Goal: Feedback & Contribution: Leave review/rating

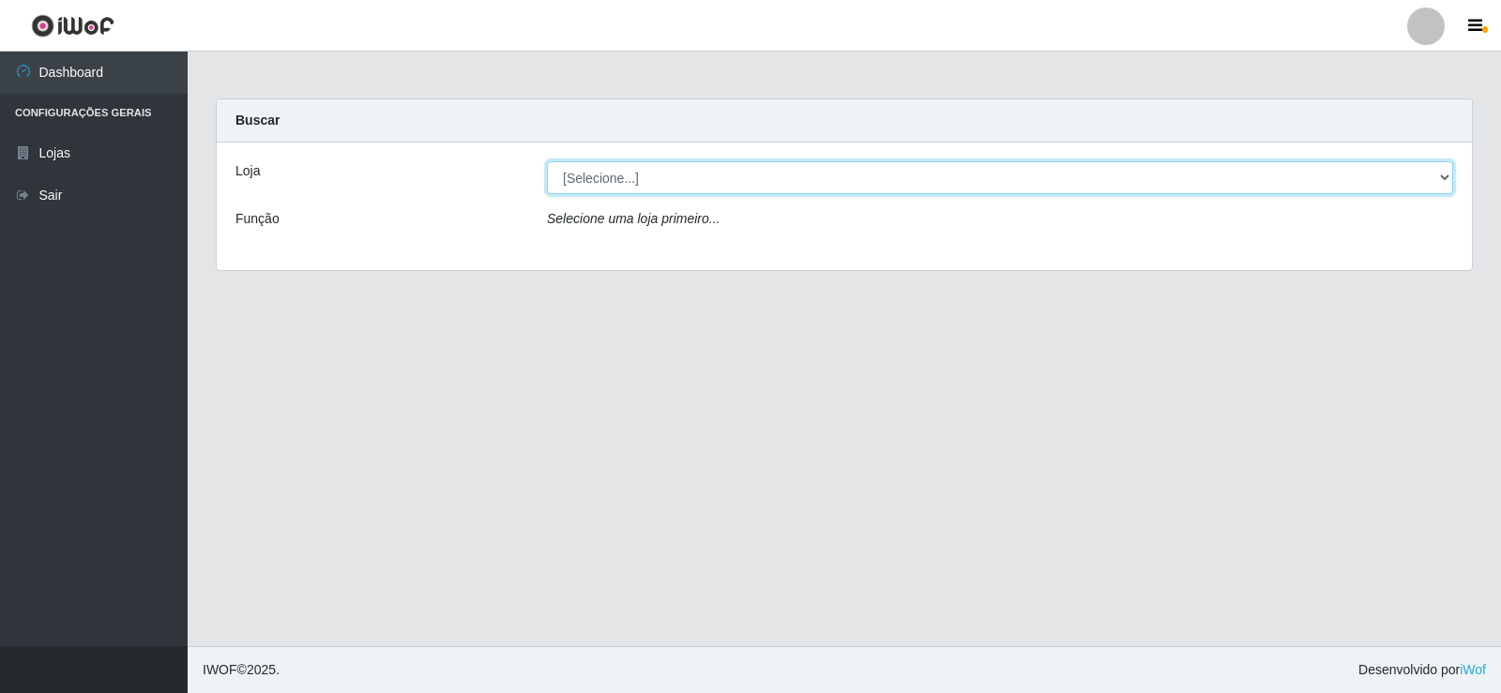
click at [613, 182] on select "[Selecione...] Rede Compras Supermercados - LOJA 2" at bounding box center [1000, 177] width 906 height 33
select select "161"
click at [547, 161] on select "[Selecione...] Rede Compras Supermercados - LOJA 2" at bounding box center [1000, 177] width 906 height 33
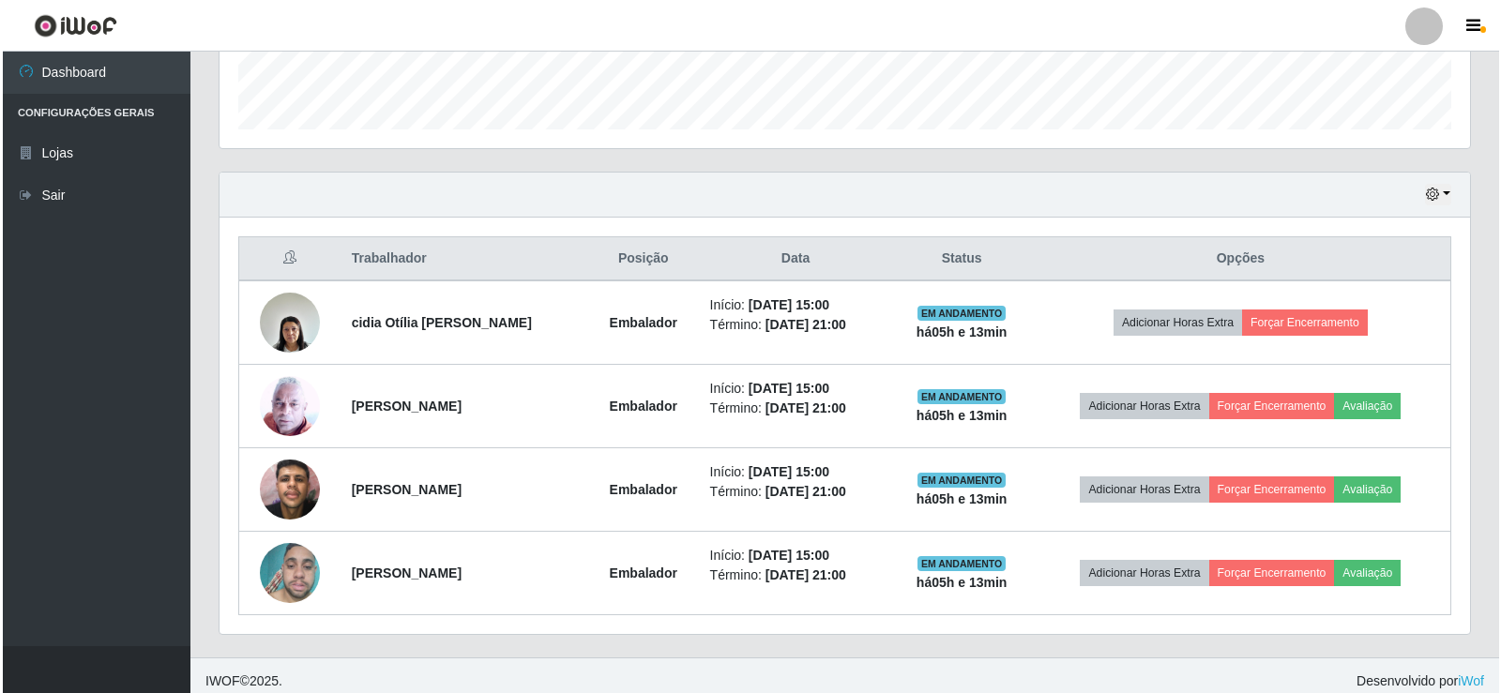
scroll to position [553, 0]
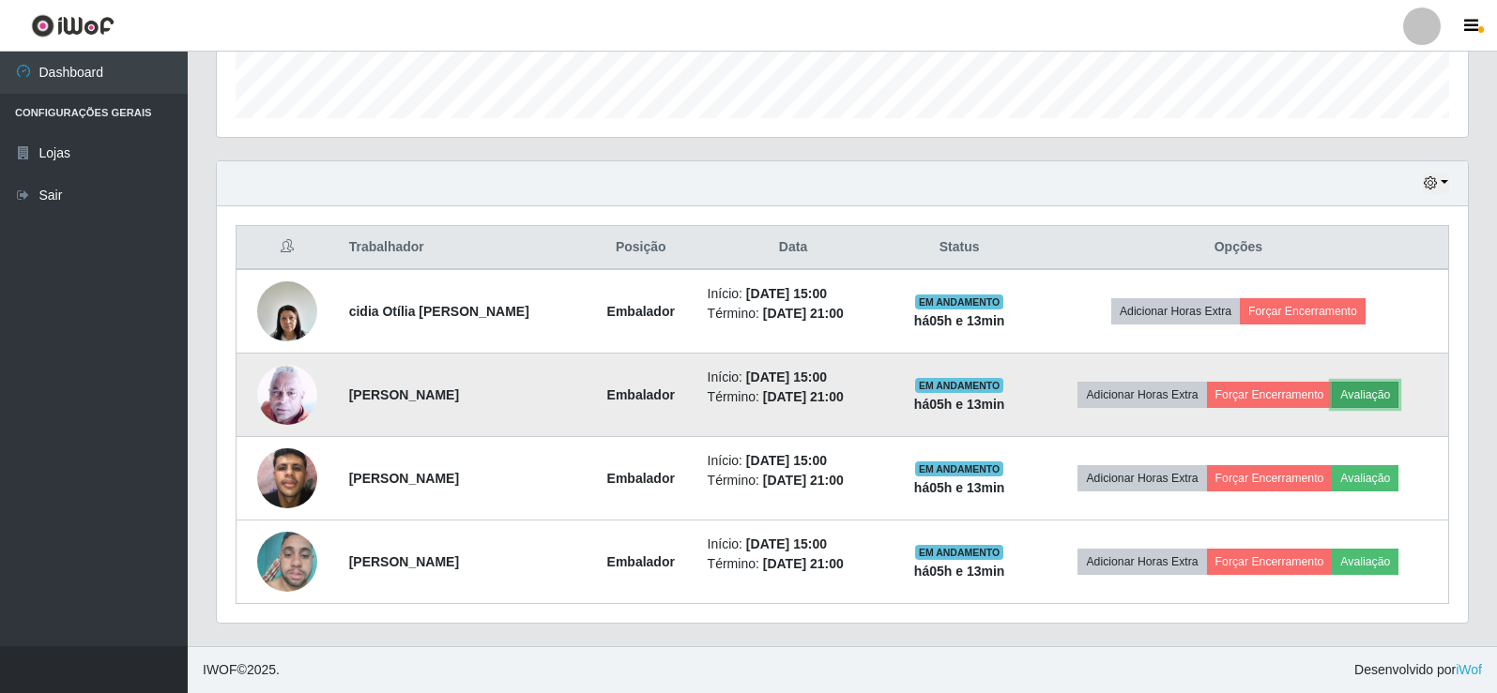
click at [1377, 400] on button "Avaliação" at bounding box center [1364, 395] width 67 height 26
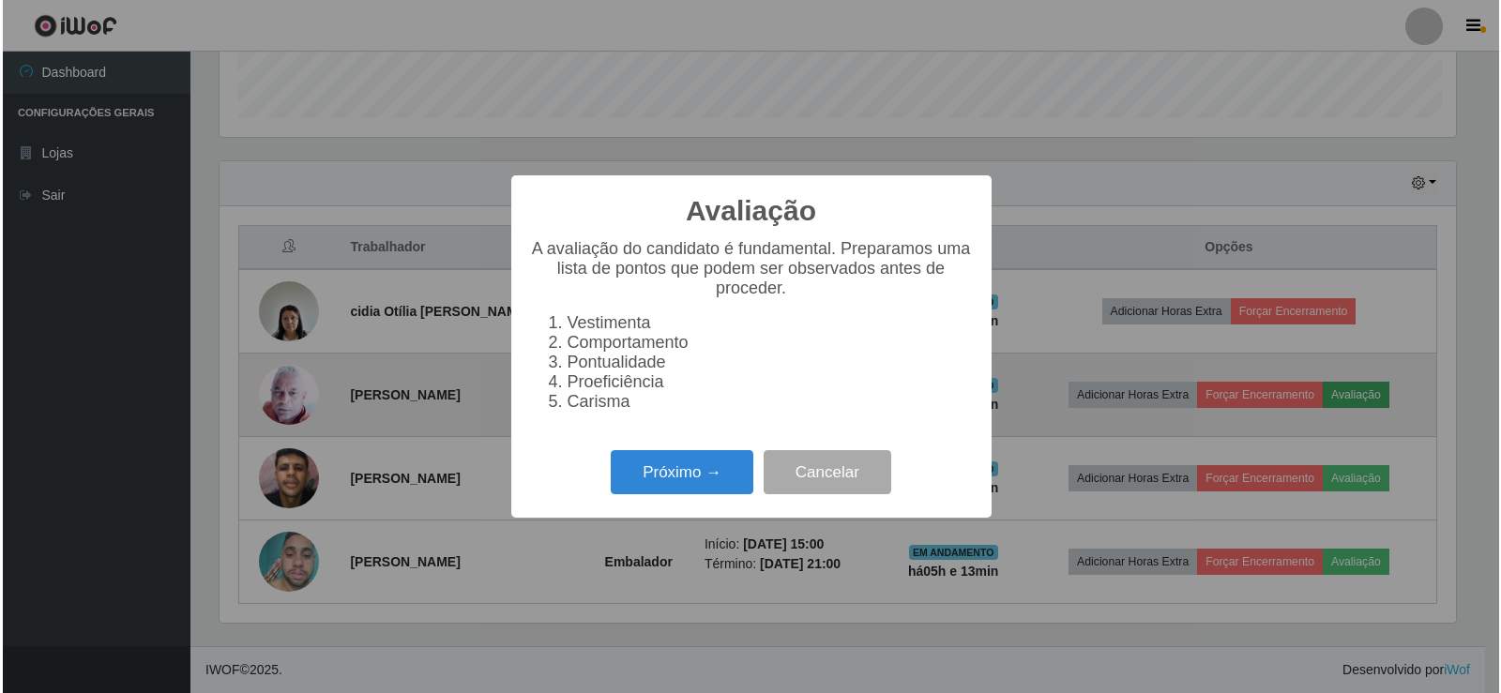
scroll to position [389, 1241]
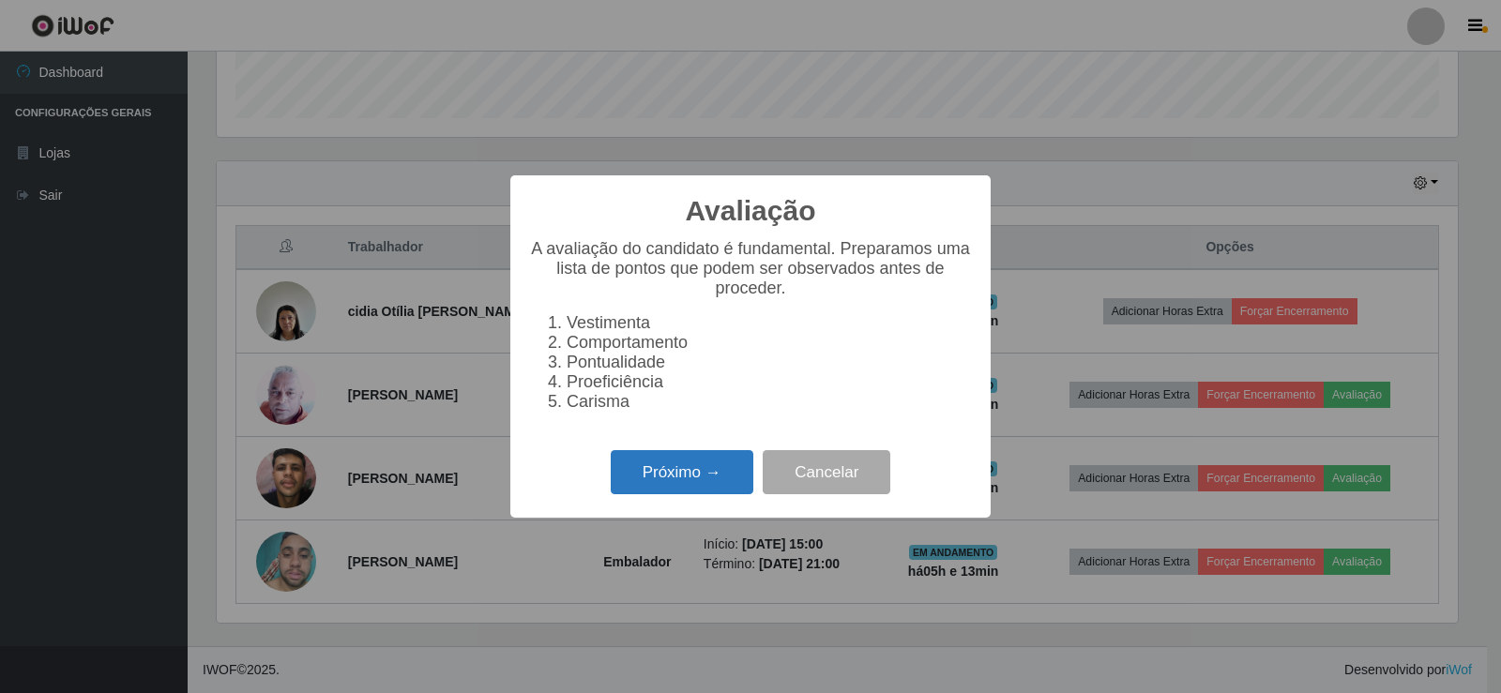
click at [699, 474] on button "Próximo →" at bounding box center [682, 472] width 143 height 44
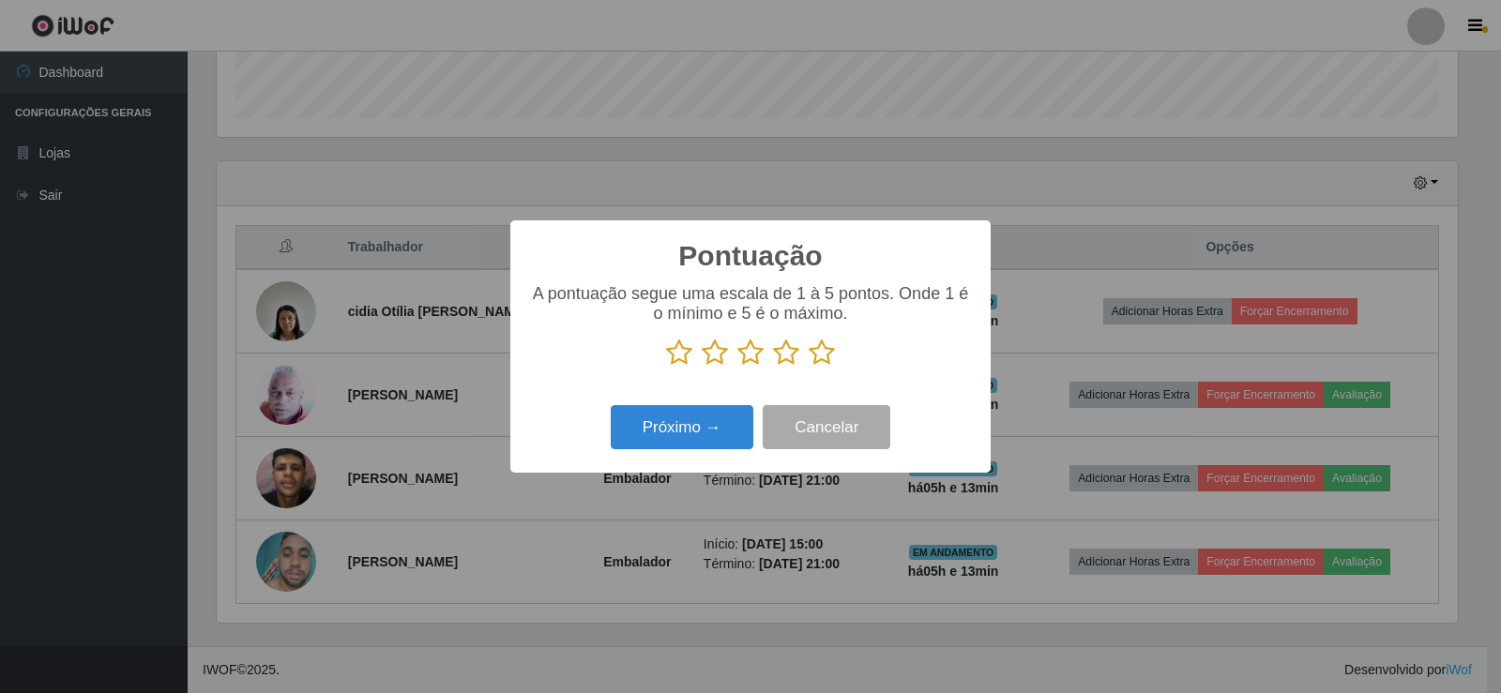
click at [819, 356] on icon at bounding box center [822, 353] width 26 height 28
click at [809, 367] on input "radio" at bounding box center [809, 367] width 0 height 0
click at [725, 415] on button "Próximo →" at bounding box center [682, 427] width 143 height 44
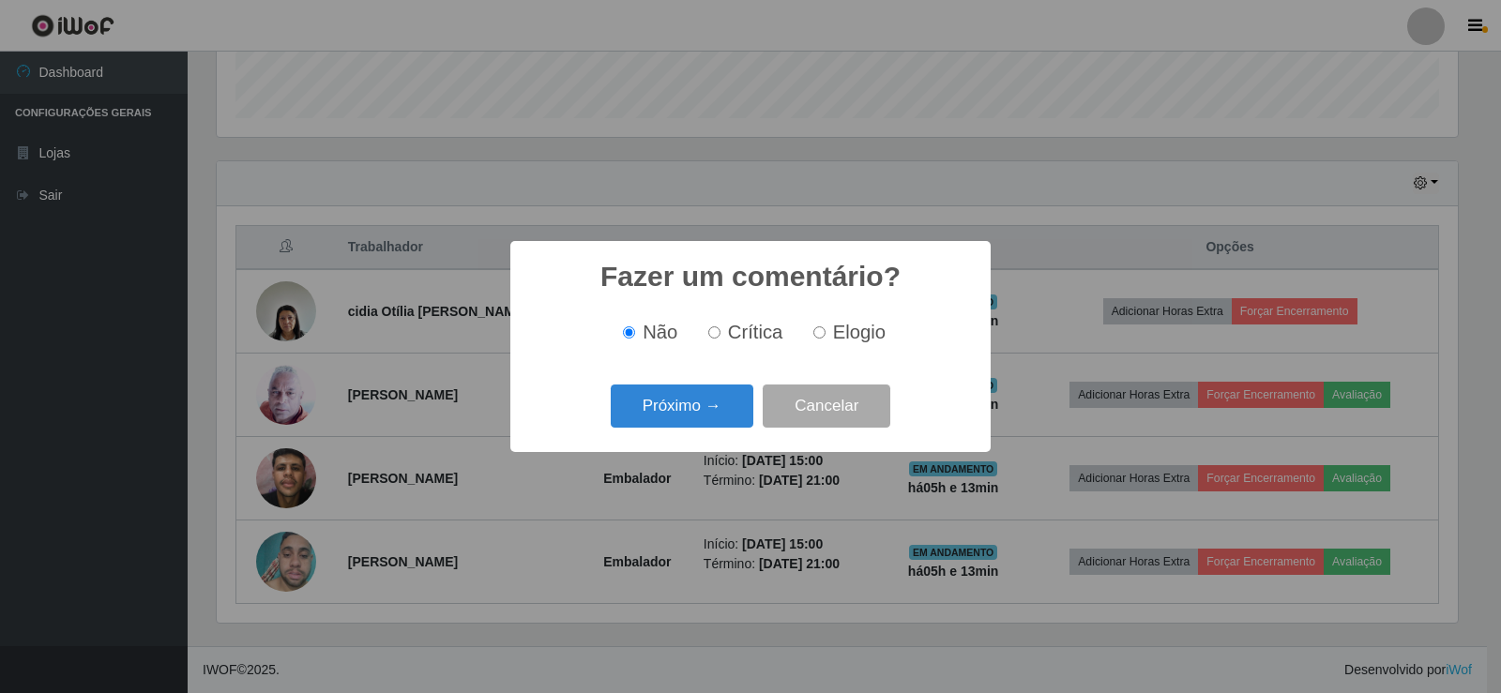
click at [725, 415] on button "Próximo →" at bounding box center [682, 407] width 143 height 44
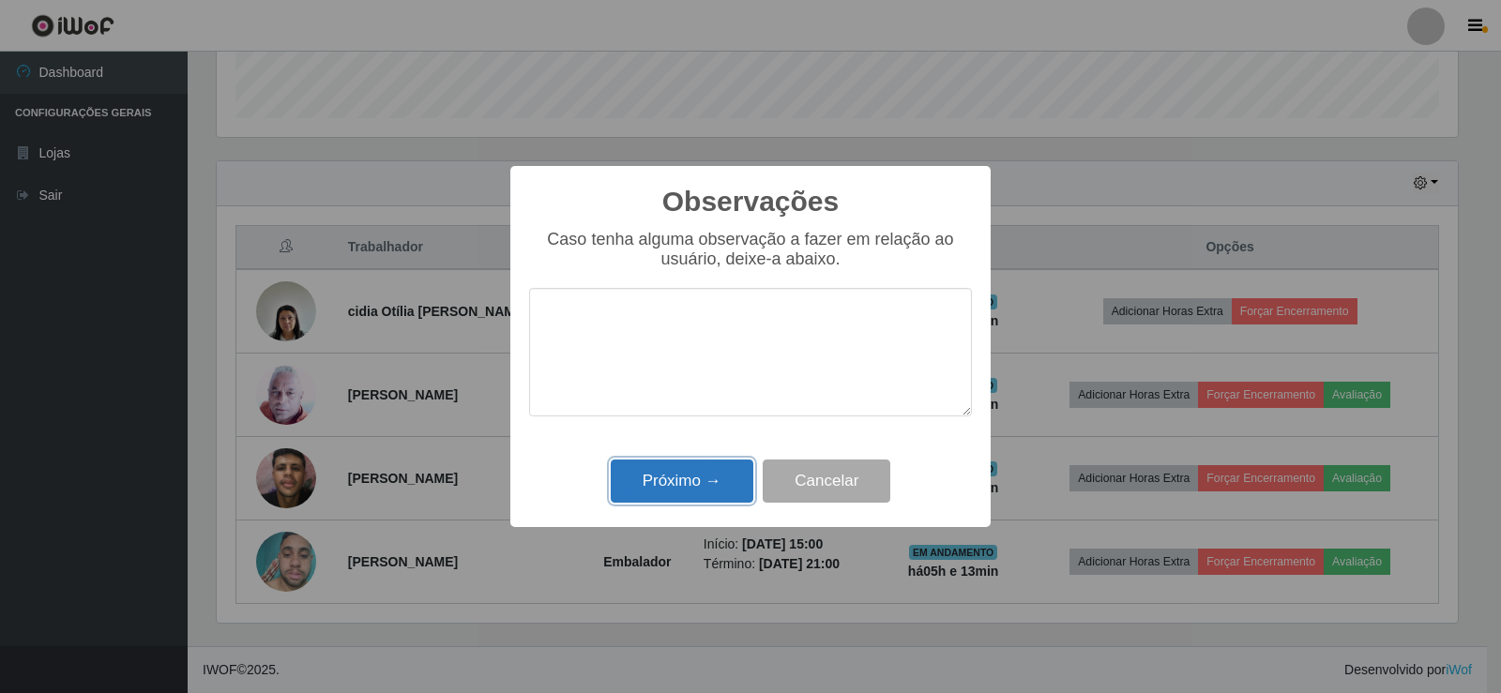
click at [721, 477] on button "Próximo →" at bounding box center [682, 482] width 143 height 44
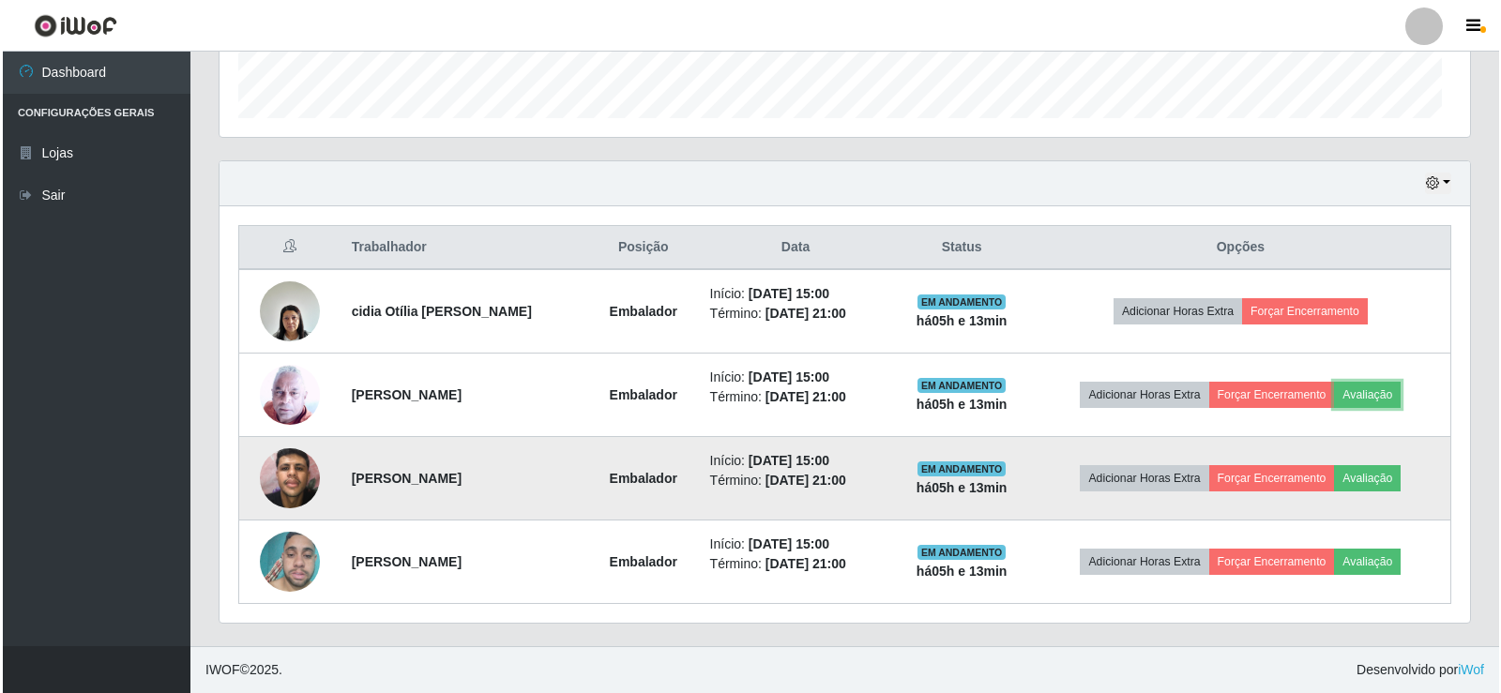
scroll to position [389, 1251]
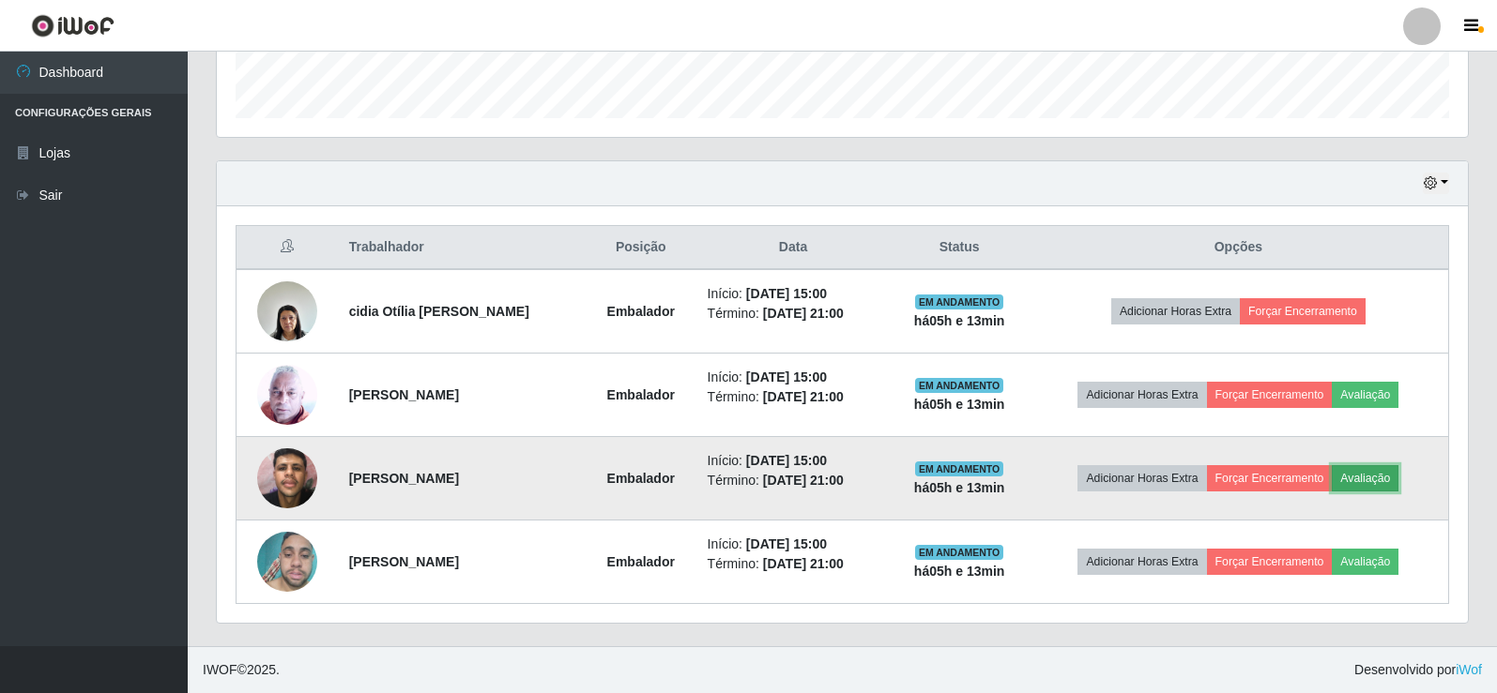
click at [1394, 480] on button "Avaliação" at bounding box center [1364, 478] width 67 height 26
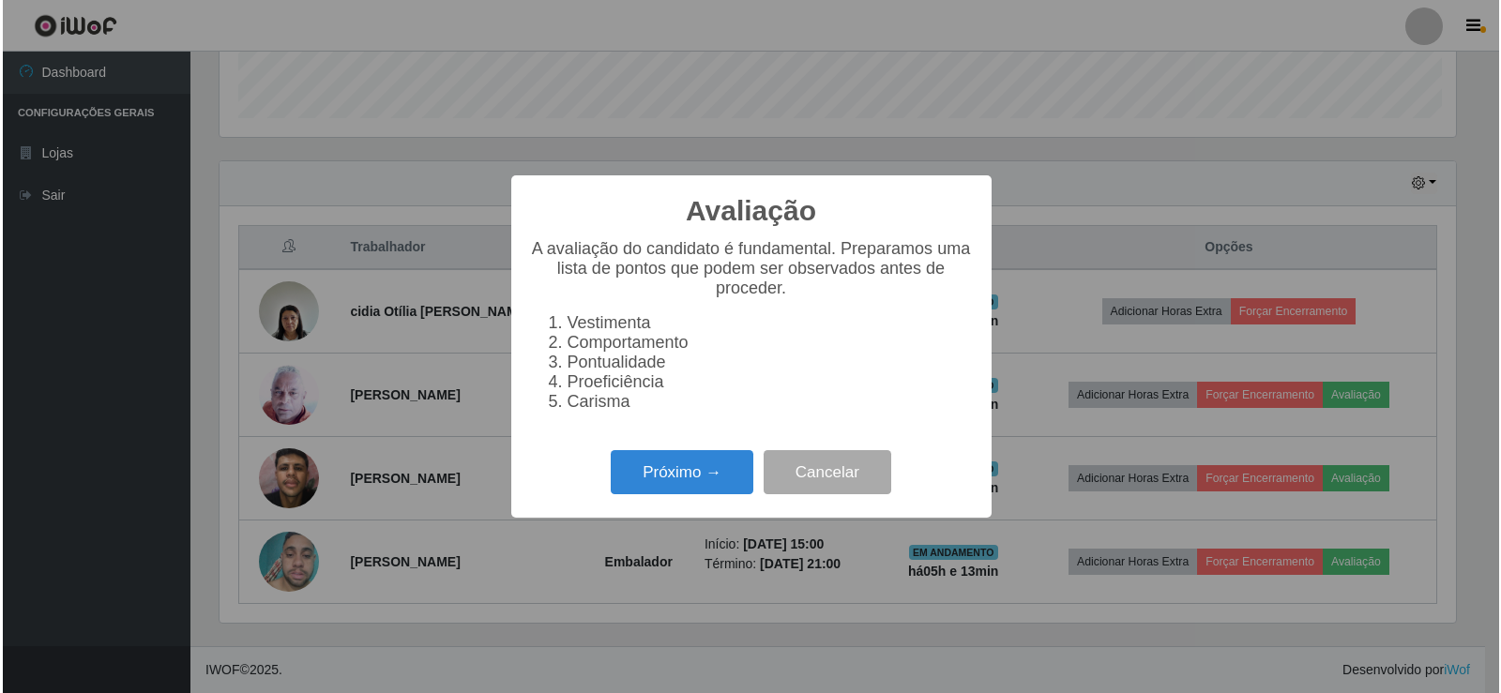
scroll to position [389, 1241]
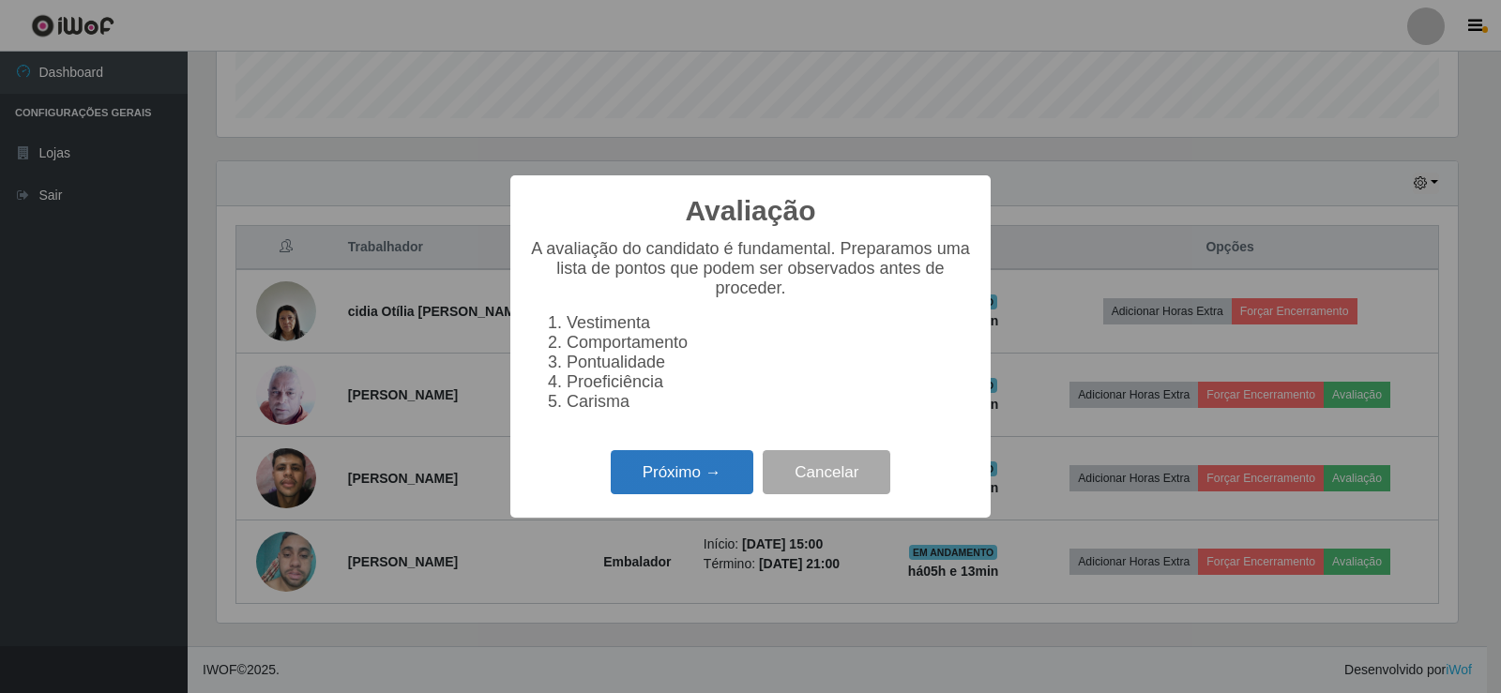
click at [698, 480] on button "Próximo →" at bounding box center [682, 472] width 143 height 44
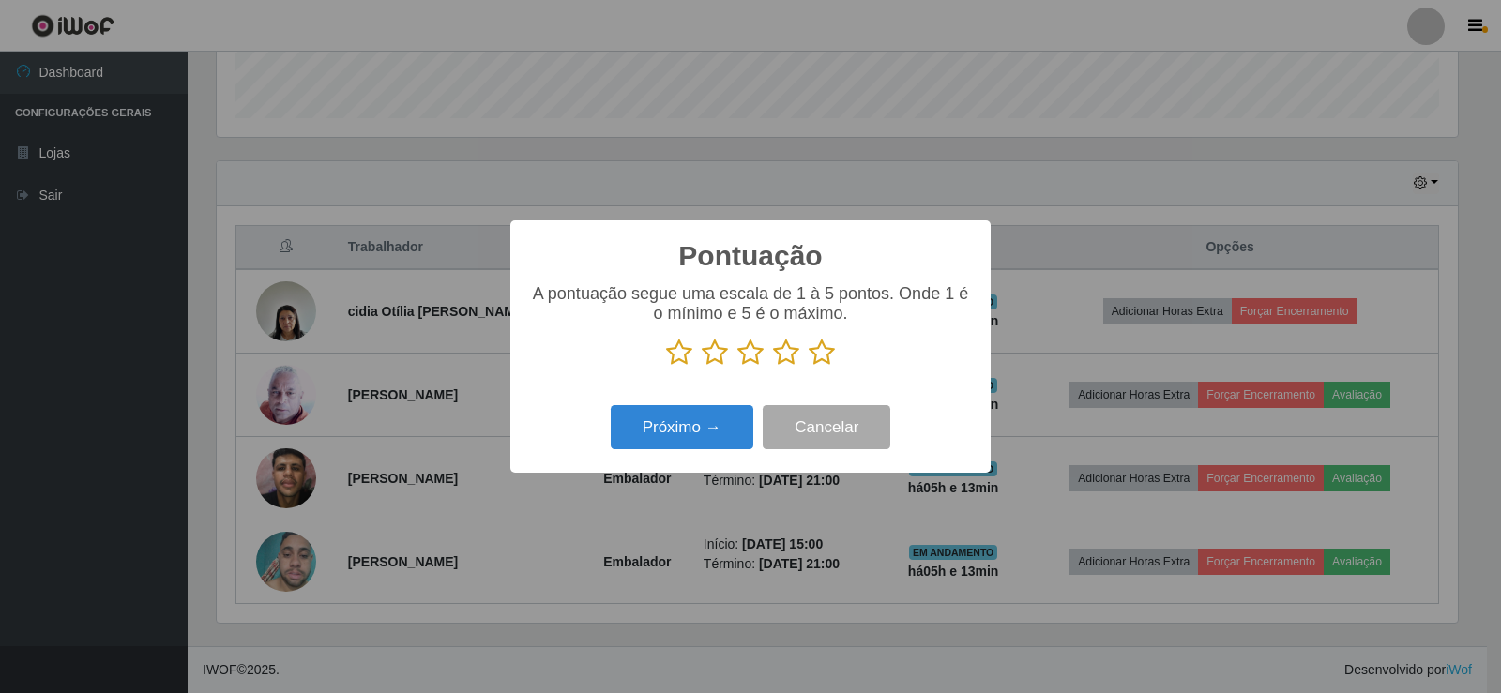
scroll to position [937917, 937065]
click at [814, 359] on icon at bounding box center [822, 353] width 26 height 28
click at [809, 367] on input "radio" at bounding box center [809, 367] width 0 height 0
click at [722, 415] on button "Próximo →" at bounding box center [682, 427] width 143 height 44
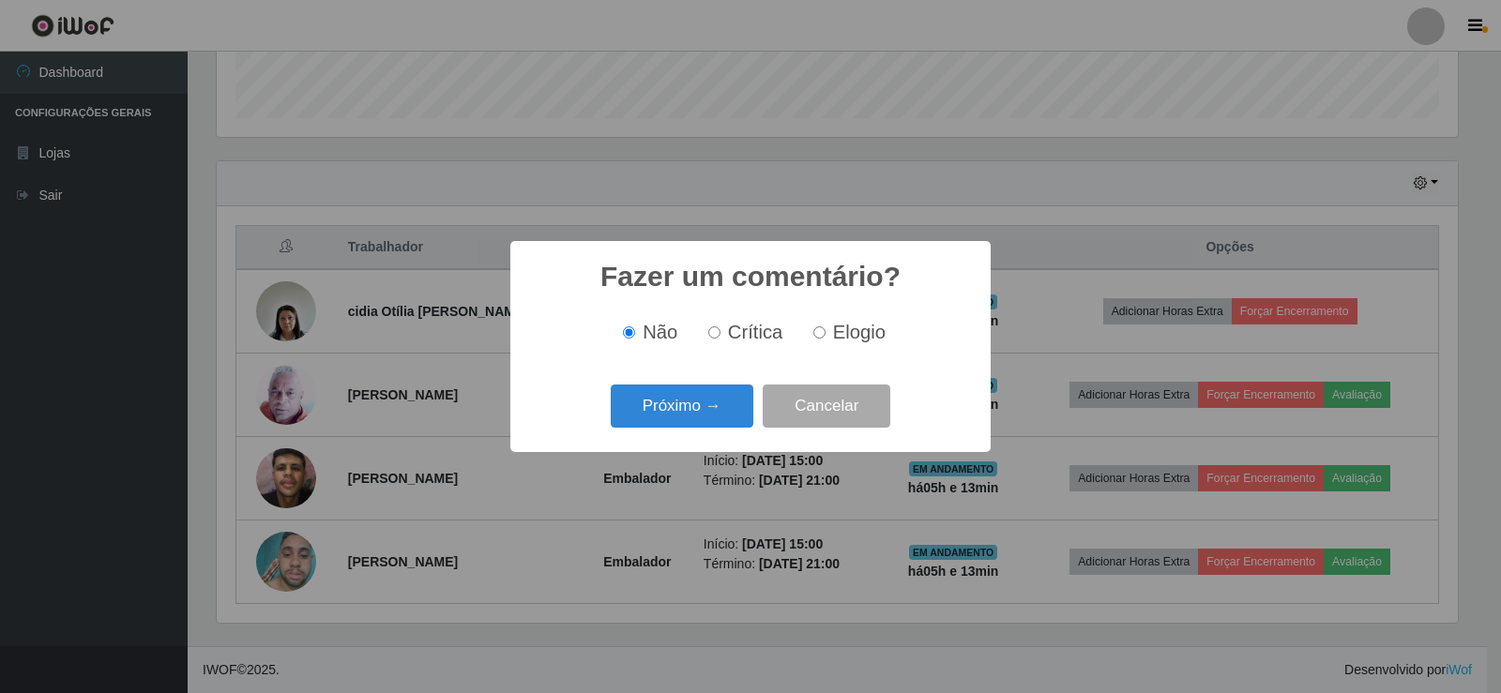
click at [722, 415] on button "Próximo →" at bounding box center [682, 407] width 143 height 44
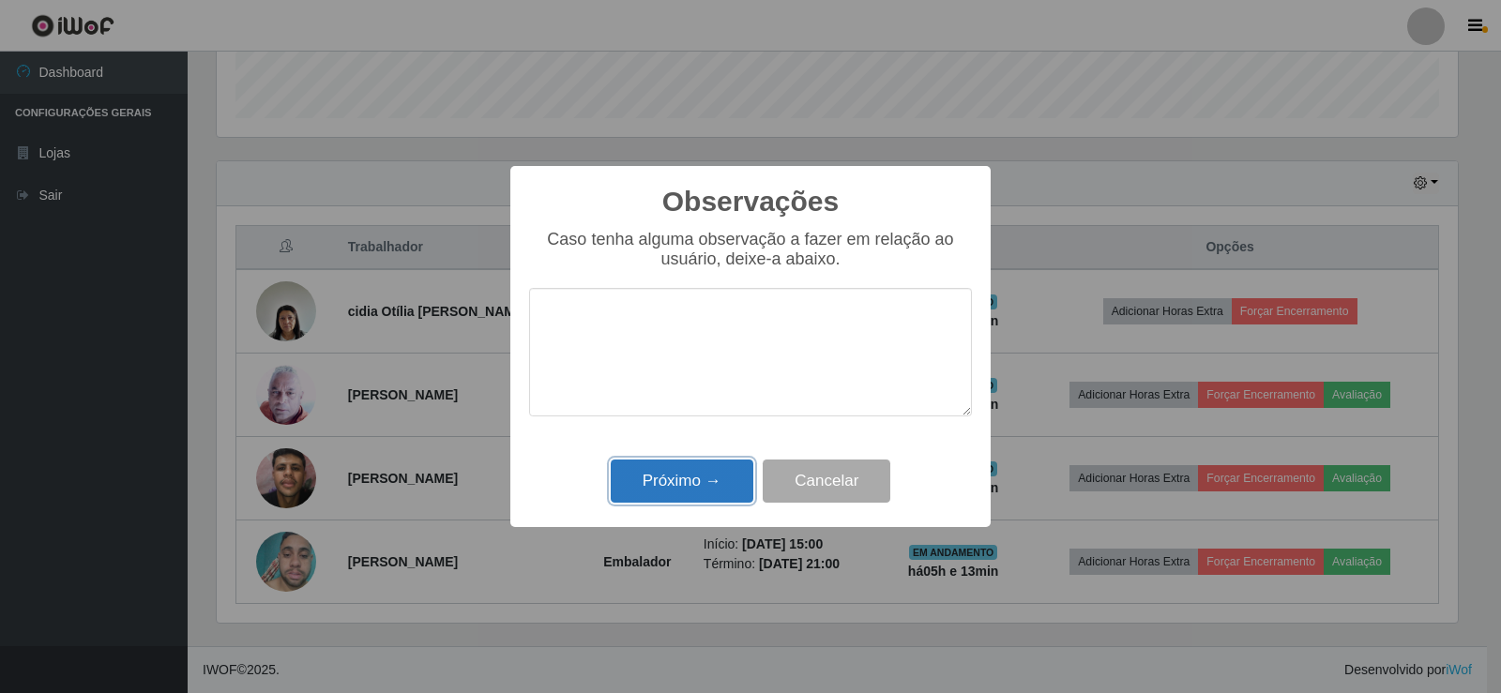
click at [722, 465] on button "Próximo →" at bounding box center [682, 482] width 143 height 44
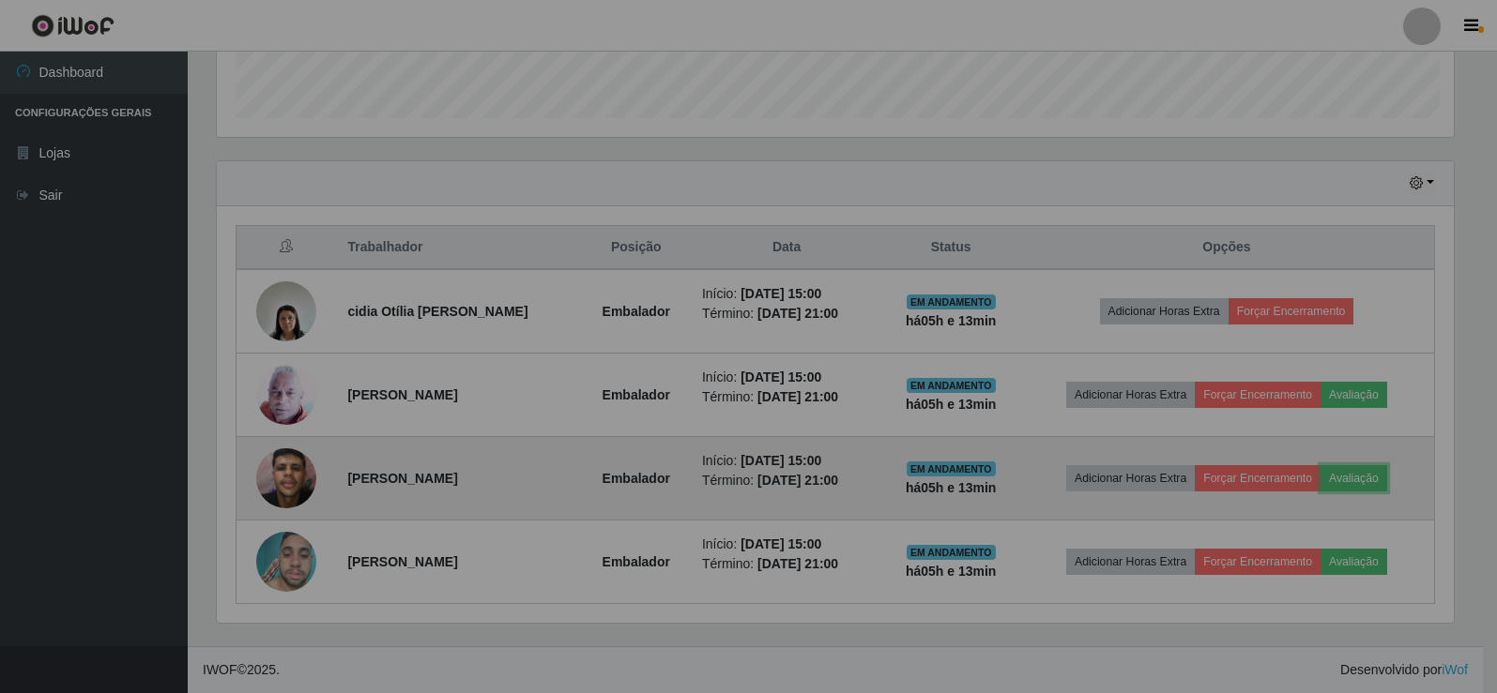
scroll to position [389, 1251]
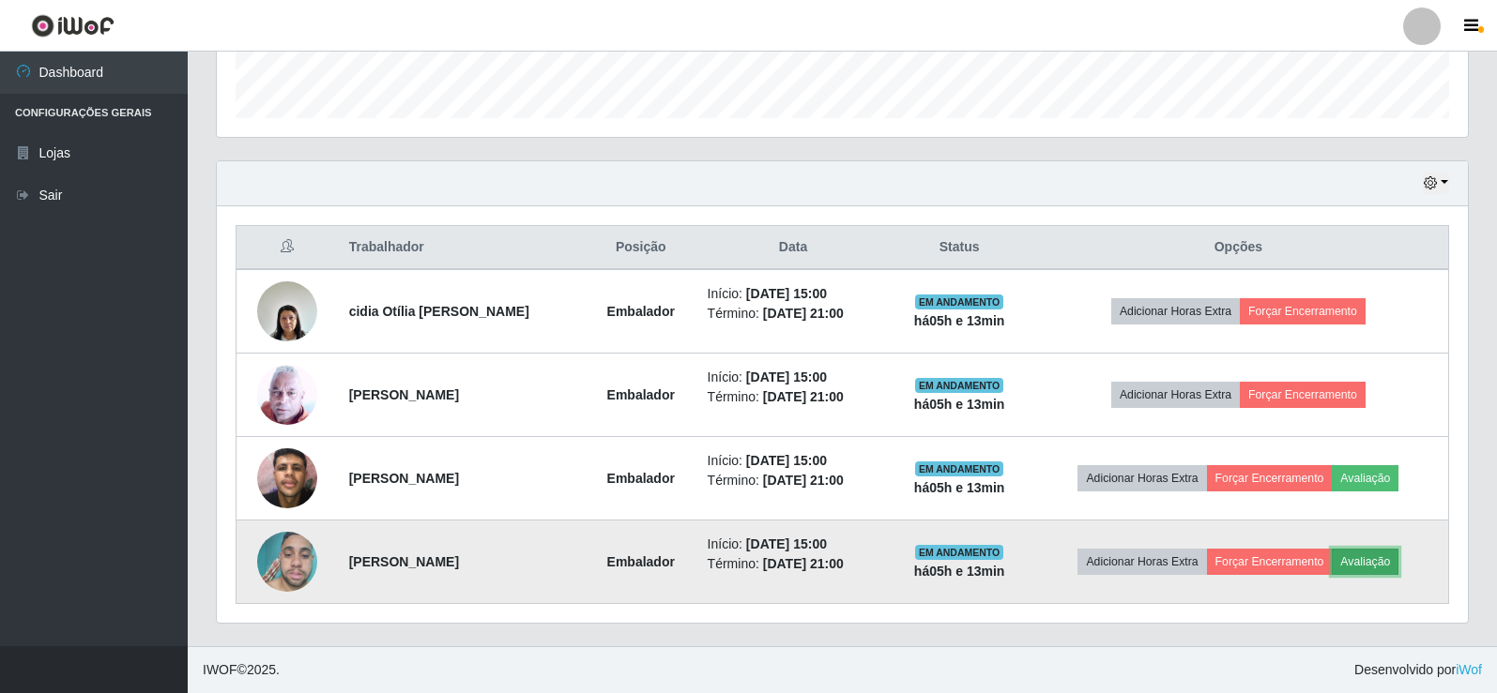
click at [1369, 561] on button "Avaliação" at bounding box center [1364, 562] width 67 height 26
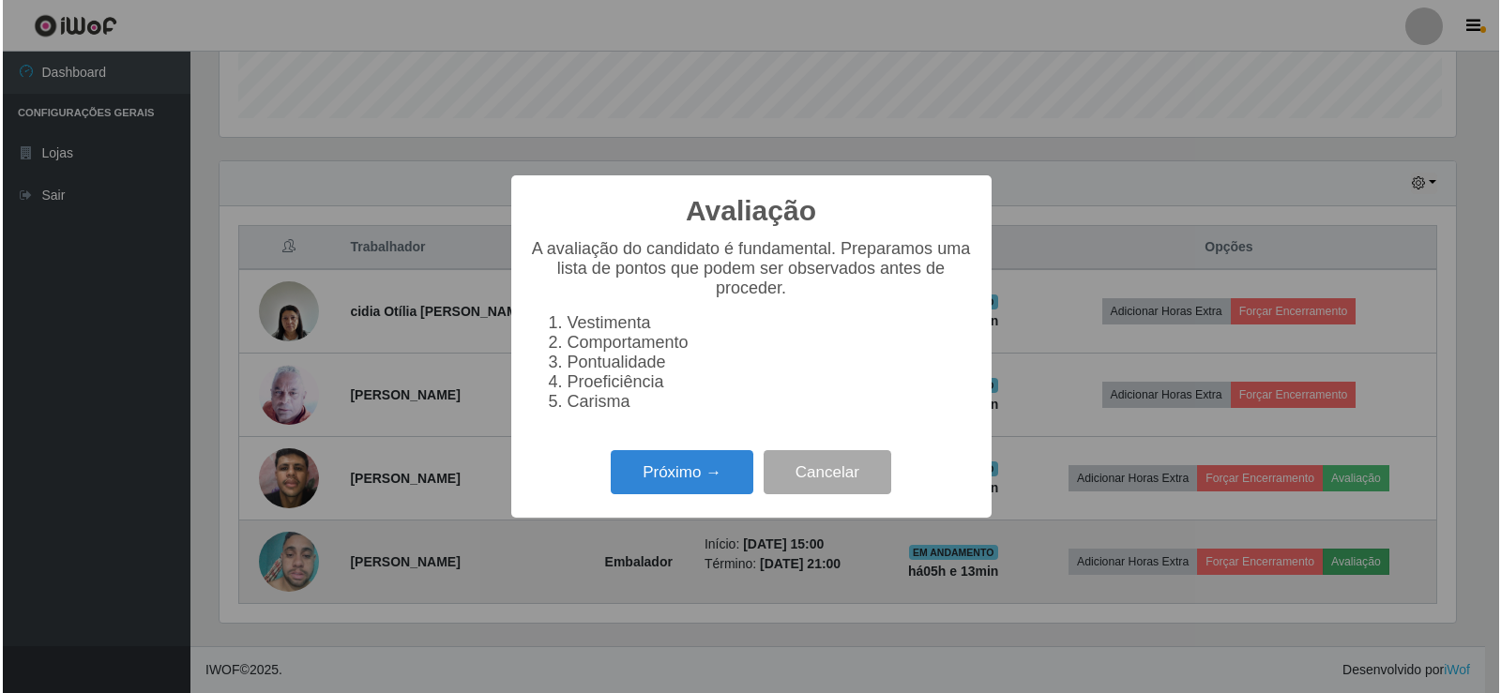
scroll to position [389, 1241]
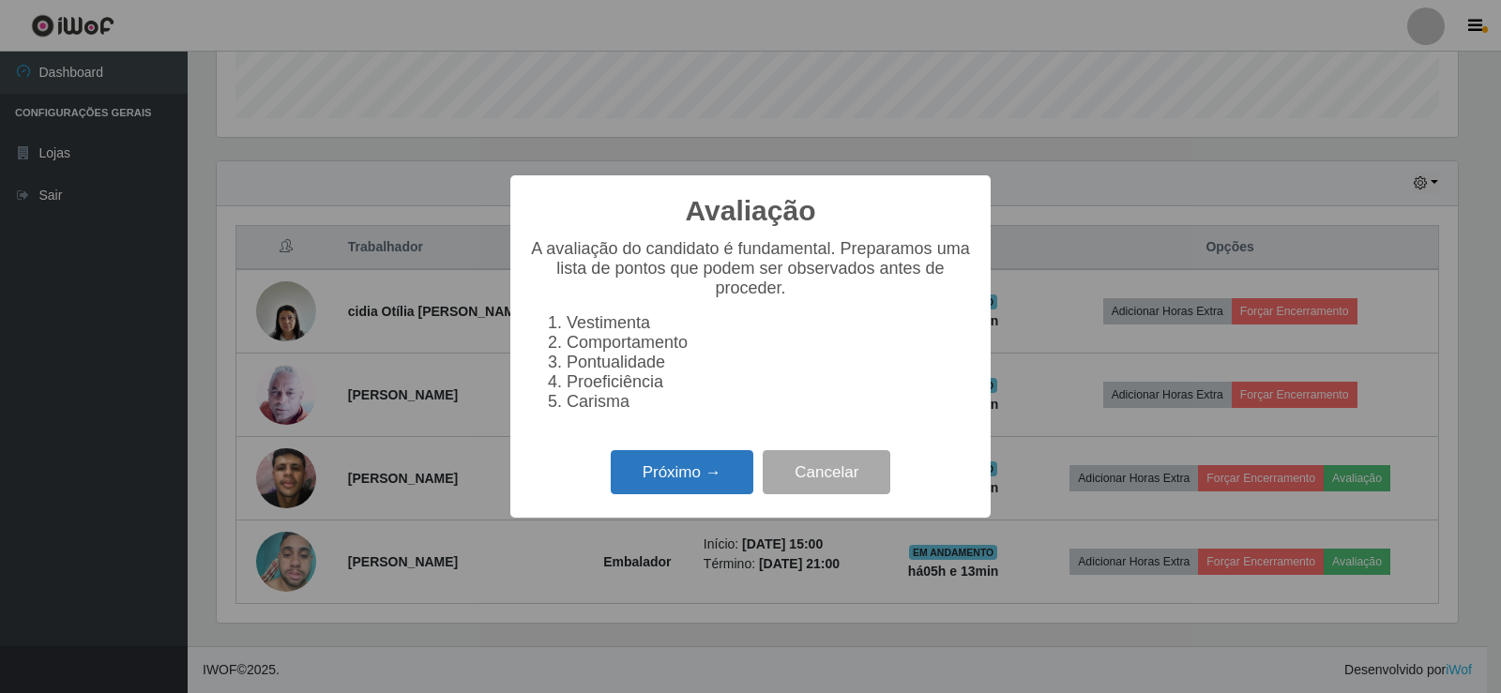
click at [639, 487] on button "Próximo →" at bounding box center [682, 472] width 143 height 44
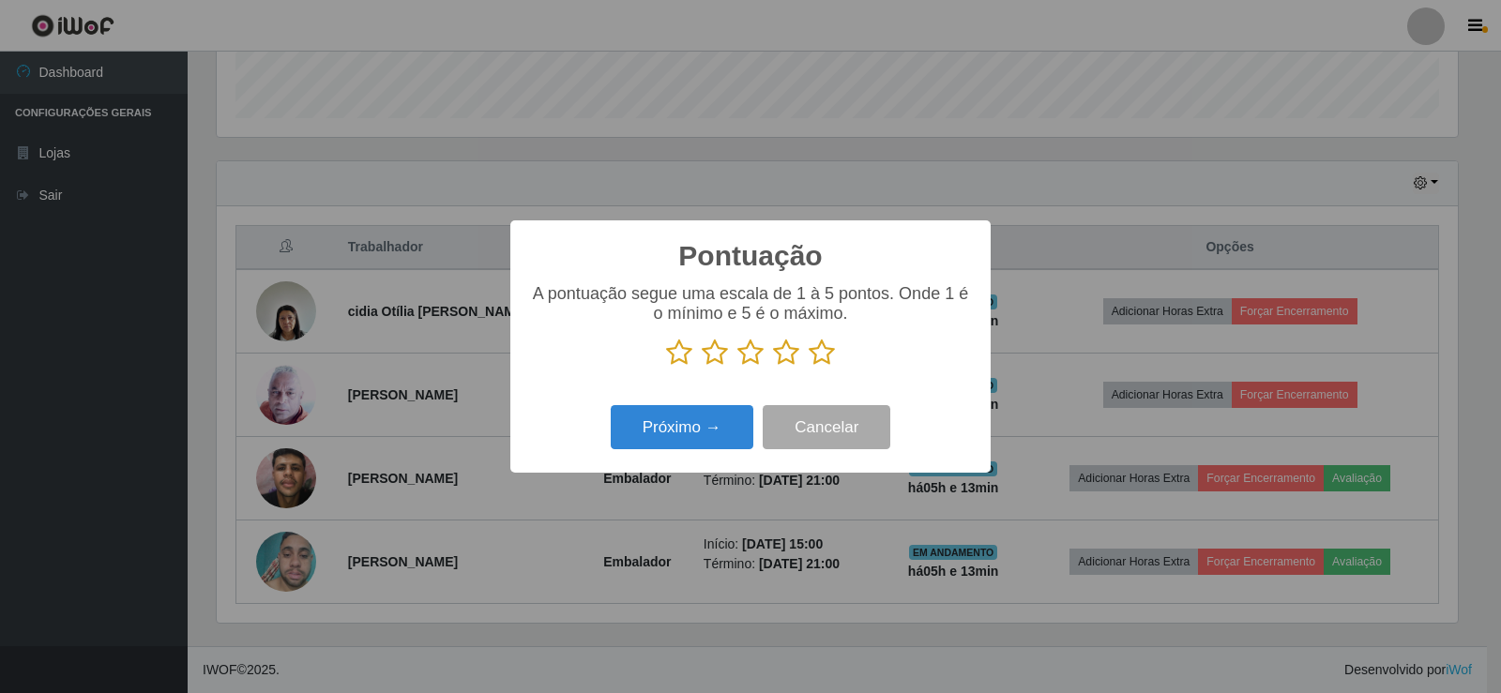
scroll to position [937917, 937065]
click at [827, 357] on icon at bounding box center [822, 353] width 26 height 28
click at [809, 367] on input "radio" at bounding box center [809, 367] width 0 height 0
click at [672, 422] on button "Próximo →" at bounding box center [682, 427] width 143 height 44
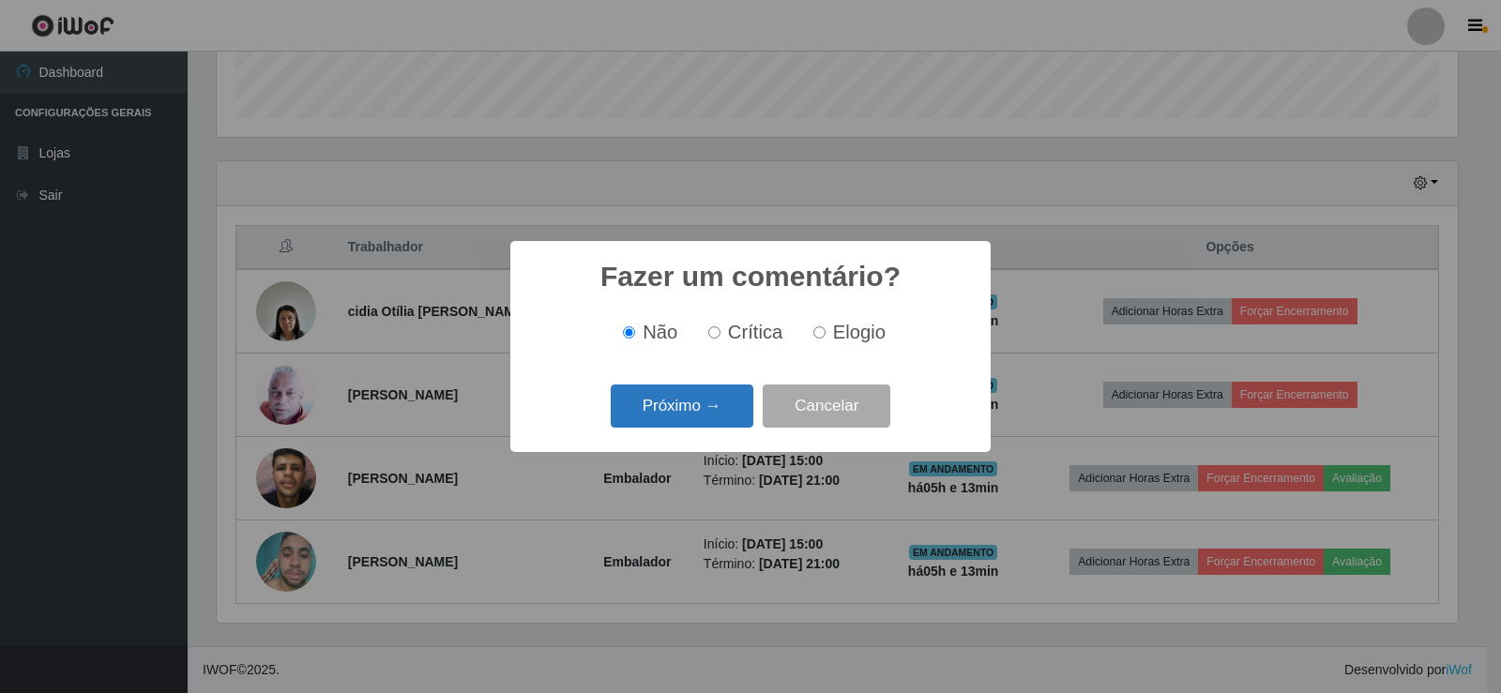
click at [700, 396] on button "Próximo →" at bounding box center [682, 407] width 143 height 44
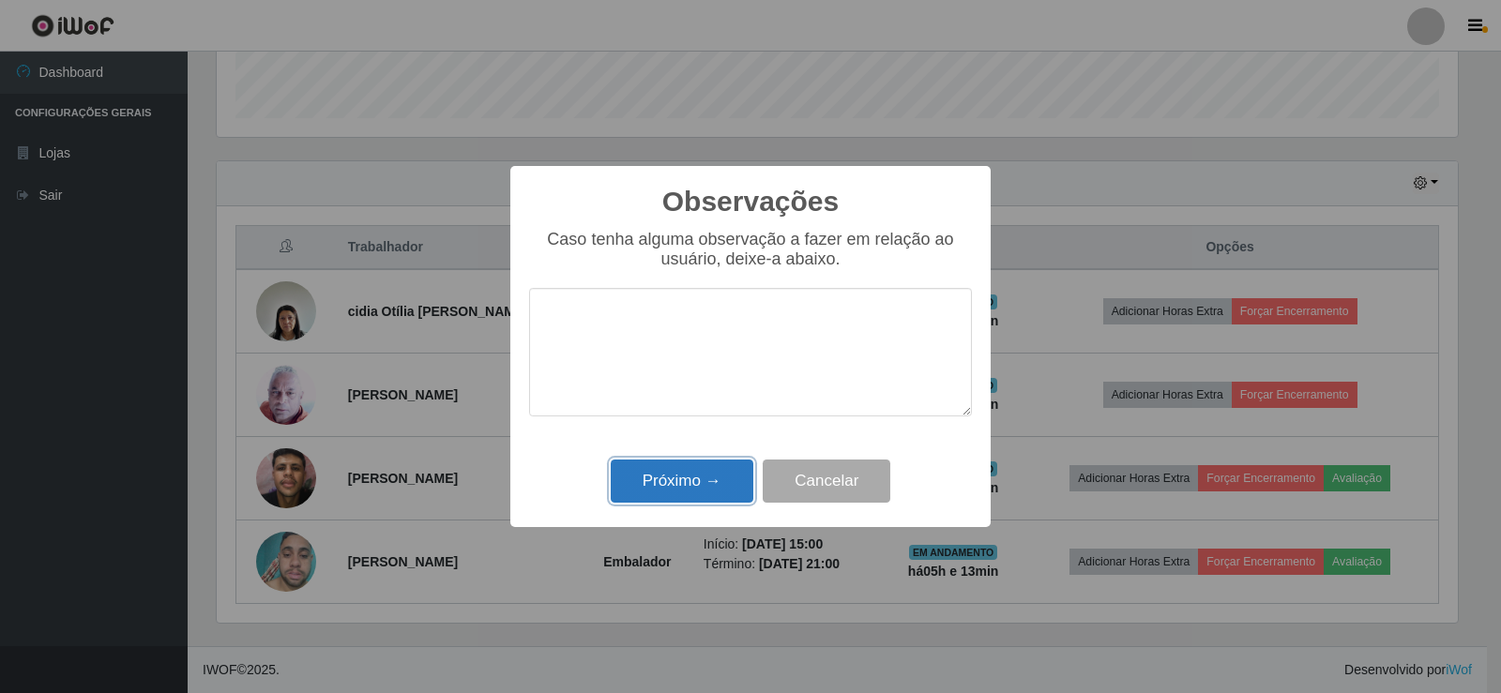
click at [696, 463] on button "Próximo →" at bounding box center [682, 482] width 143 height 44
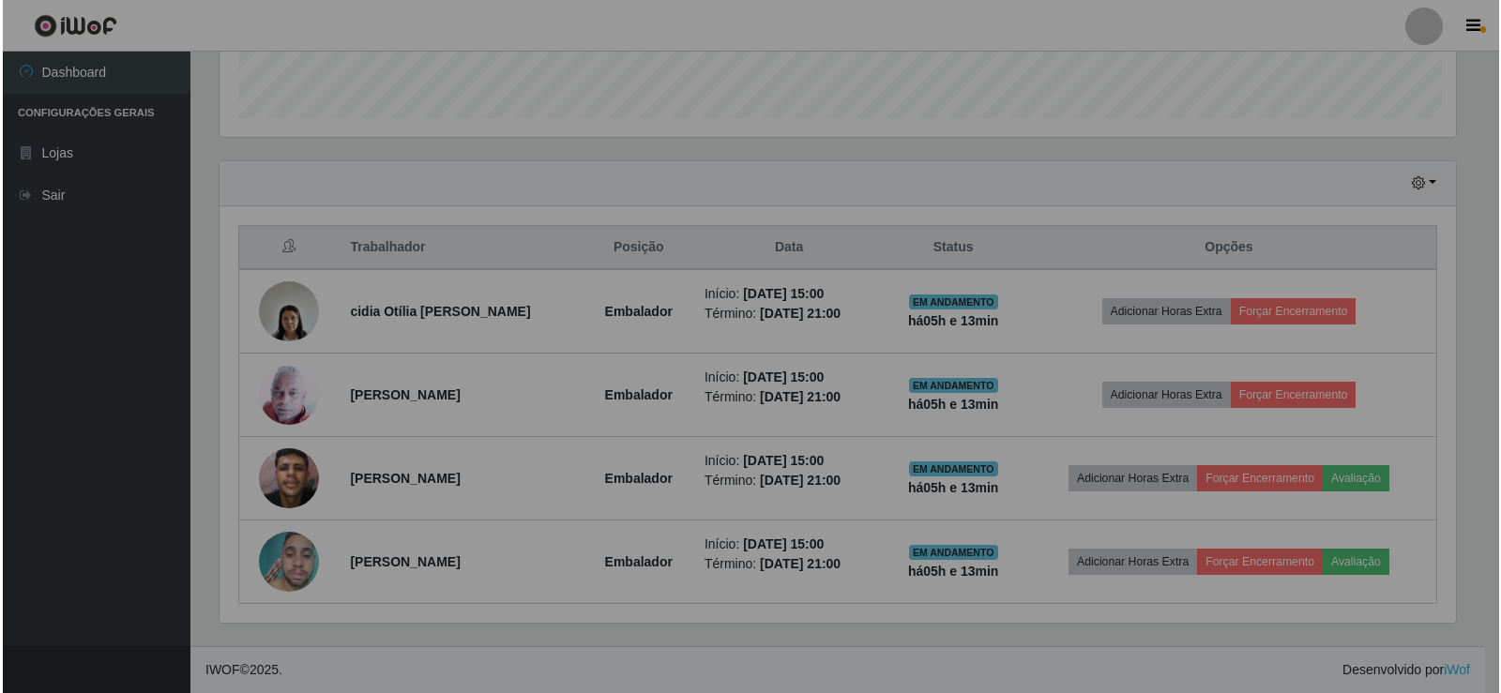
scroll to position [389, 1251]
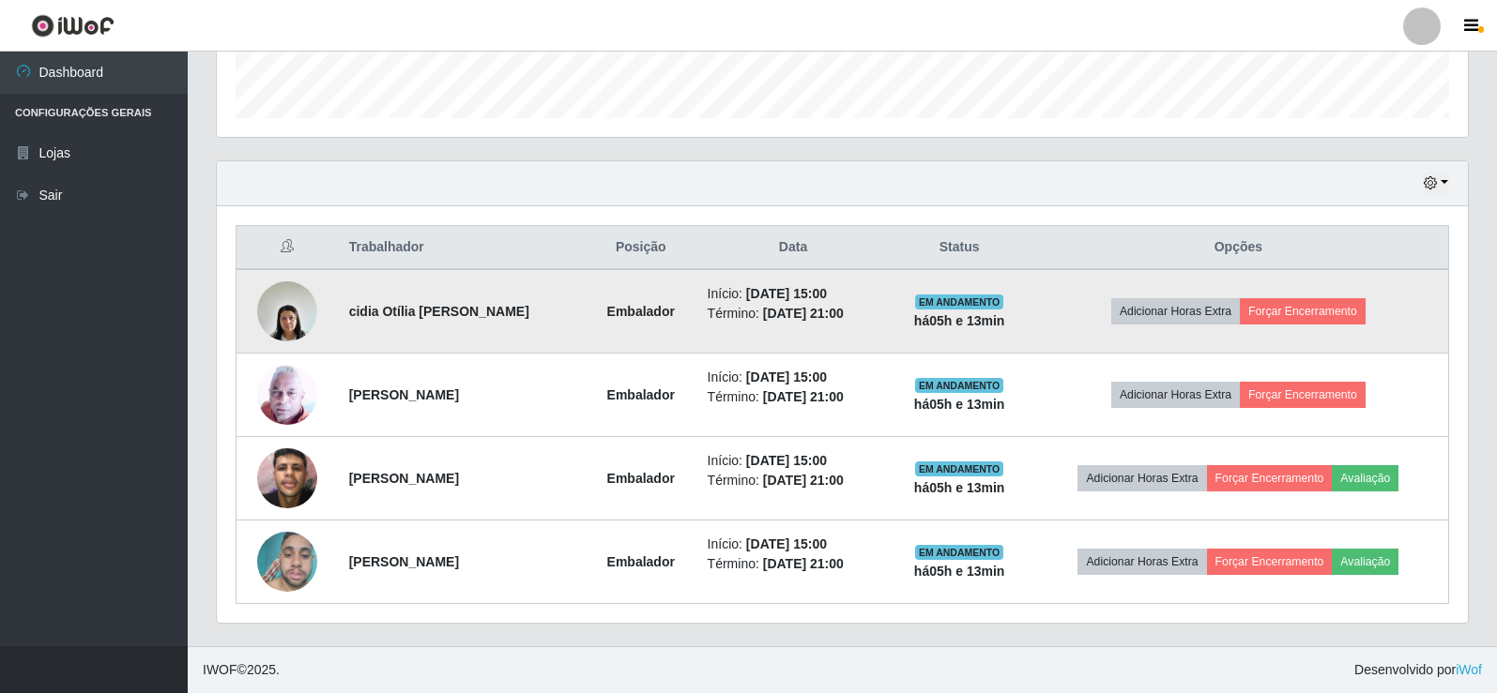
click at [307, 300] on img at bounding box center [287, 311] width 60 height 80
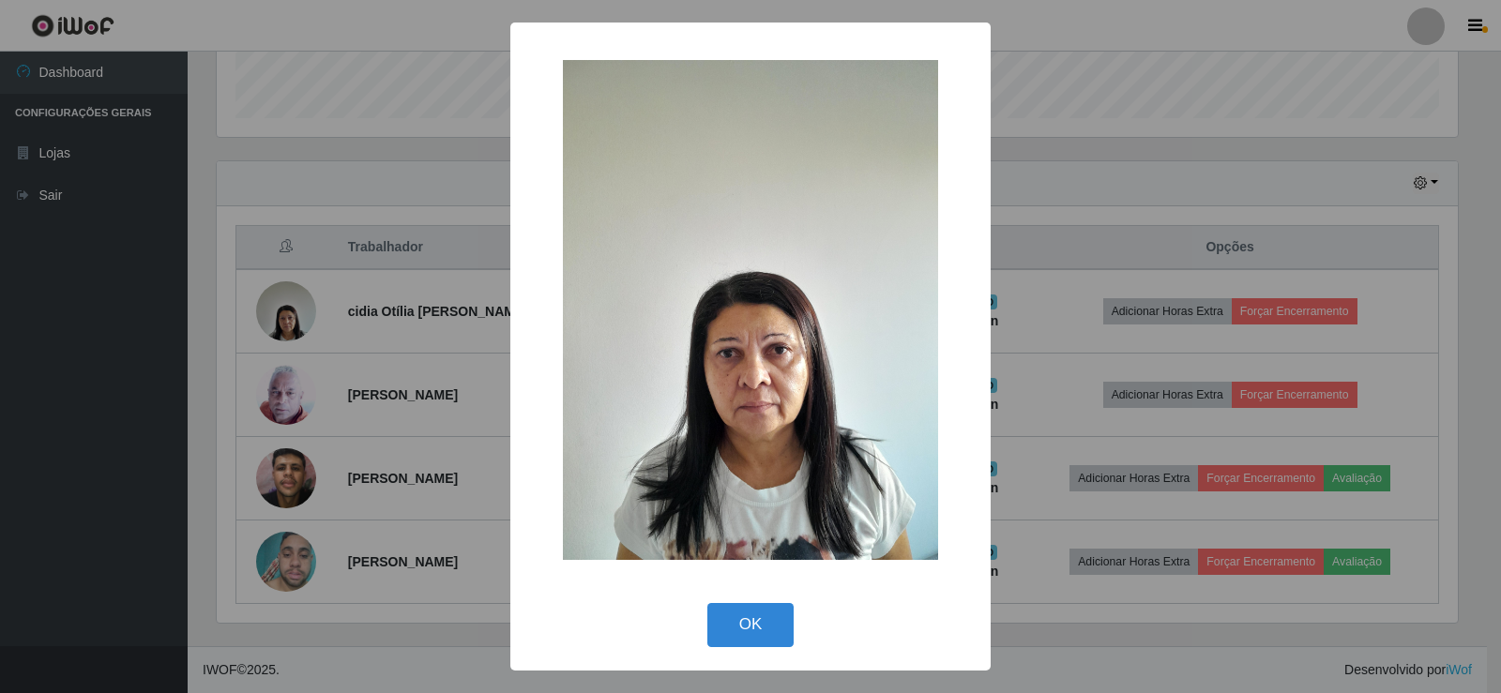
click at [332, 280] on div "× OK Cancel" at bounding box center [750, 346] width 1501 height 693
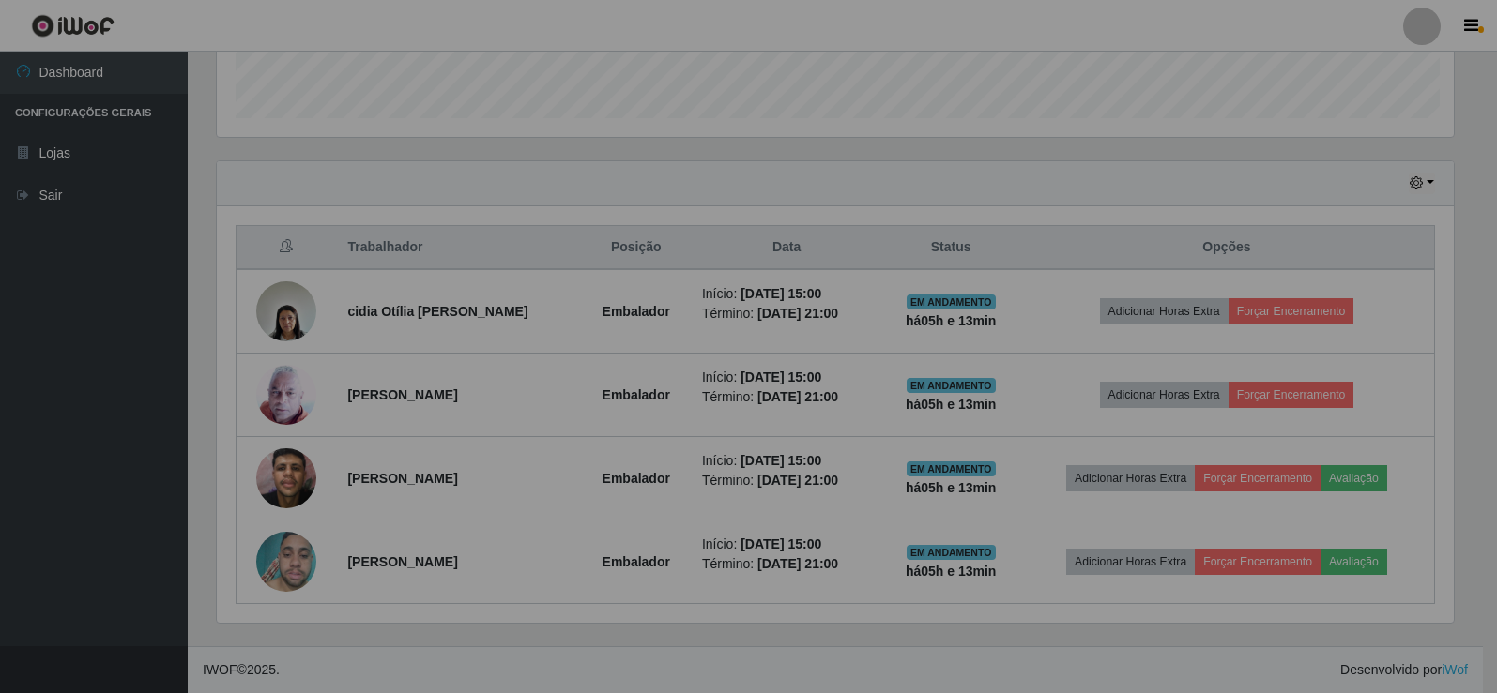
scroll to position [389, 1251]
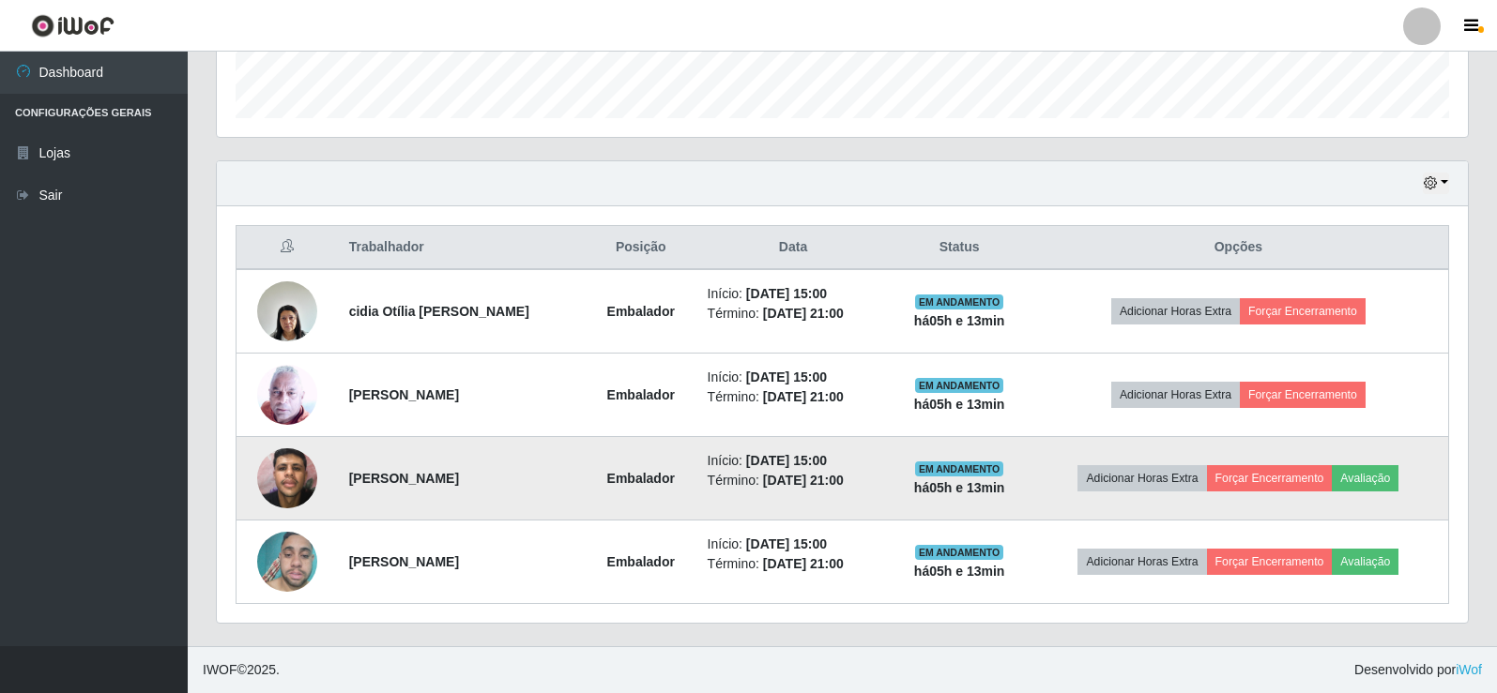
click at [281, 478] on img at bounding box center [287, 478] width 60 height 80
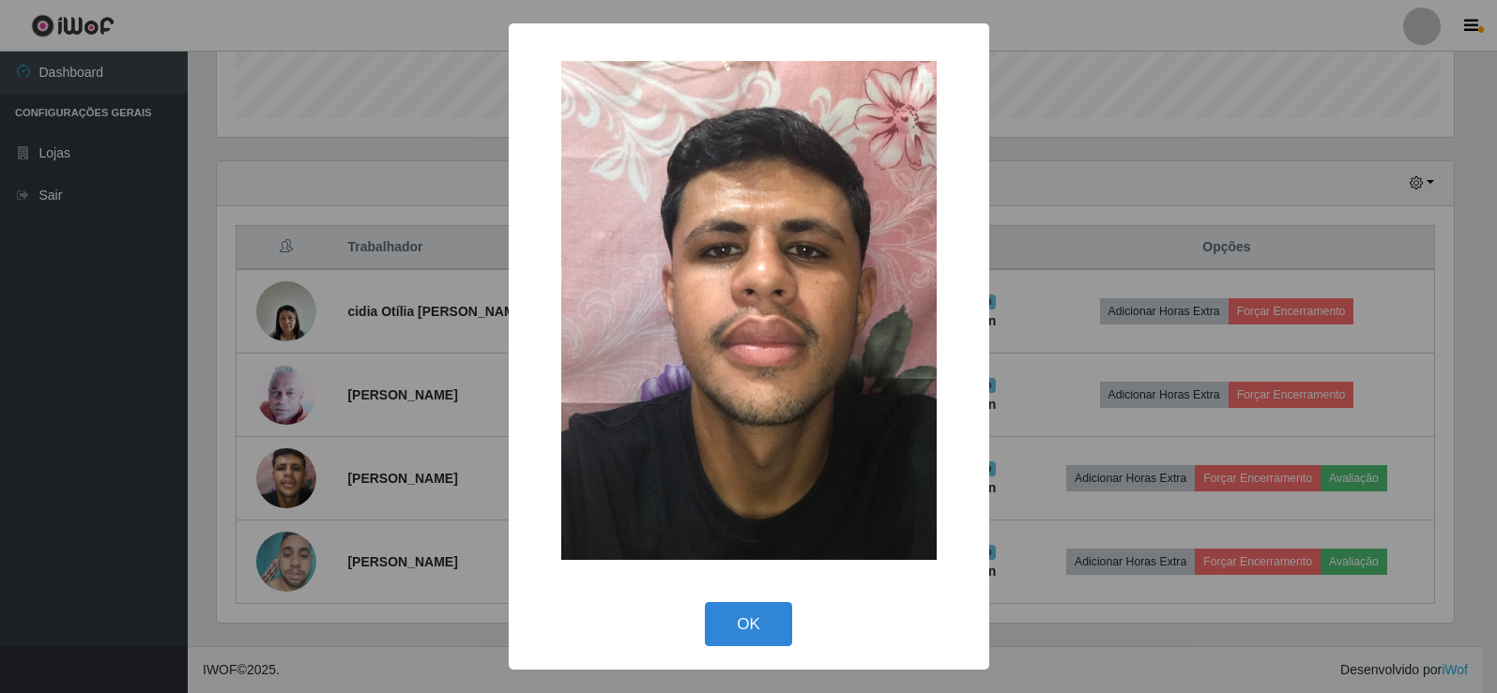
scroll to position [389, 1241]
click at [359, 391] on div "× OK Cancel" at bounding box center [750, 346] width 1501 height 693
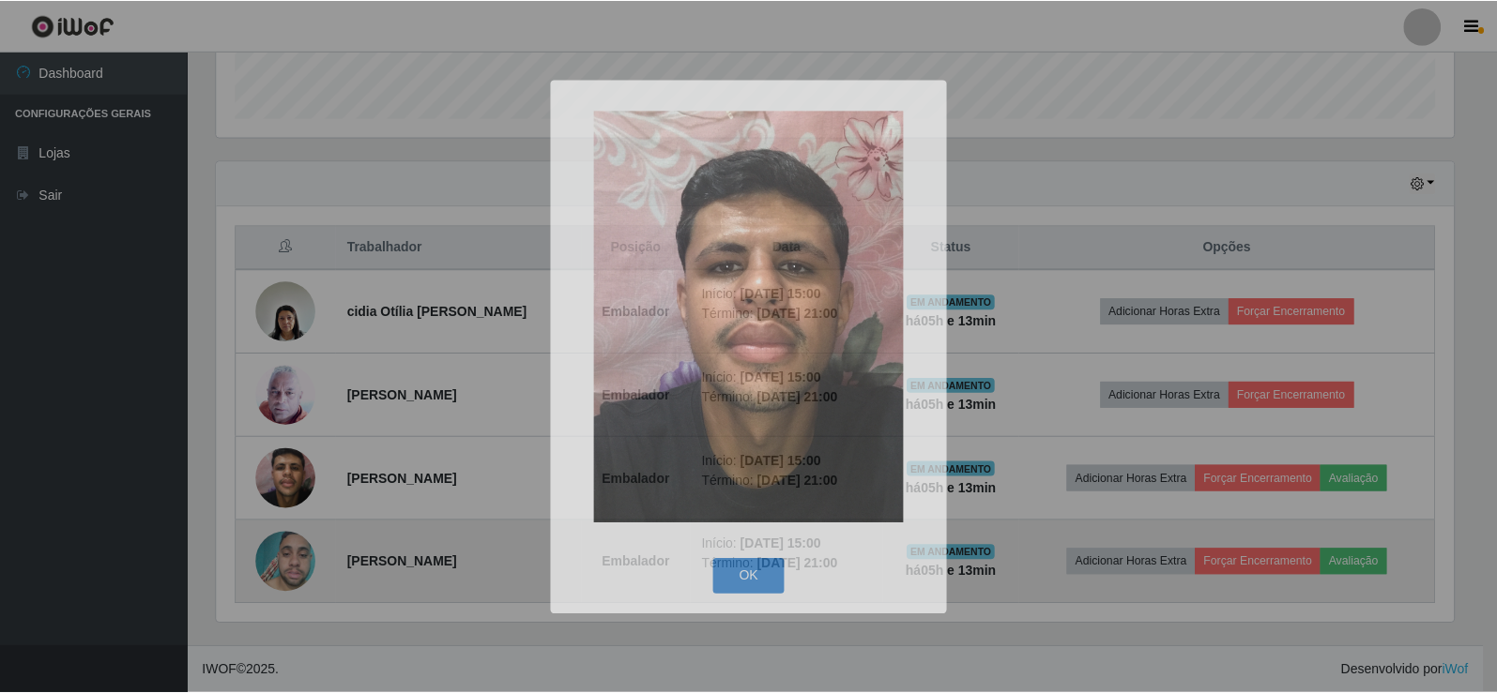
scroll to position [389, 1251]
